Goal: Find specific page/section: Find specific page/section

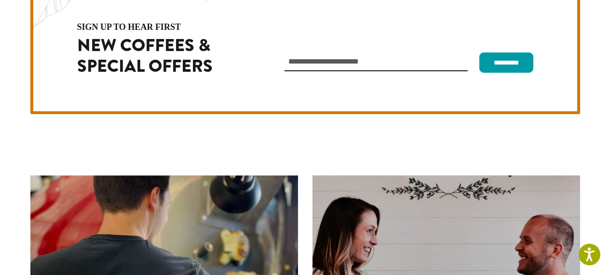
scroll to position [2736, 0]
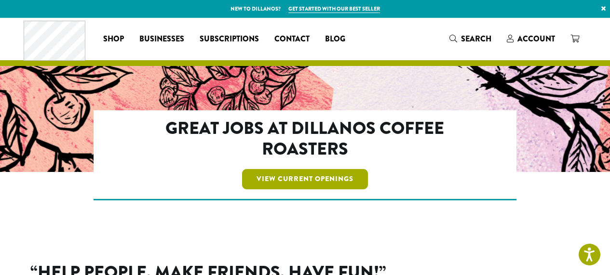
click at [323, 175] on link "View Current Openings" at bounding box center [305, 179] width 126 height 20
